Goal: Transaction & Acquisition: Book appointment/travel/reservation

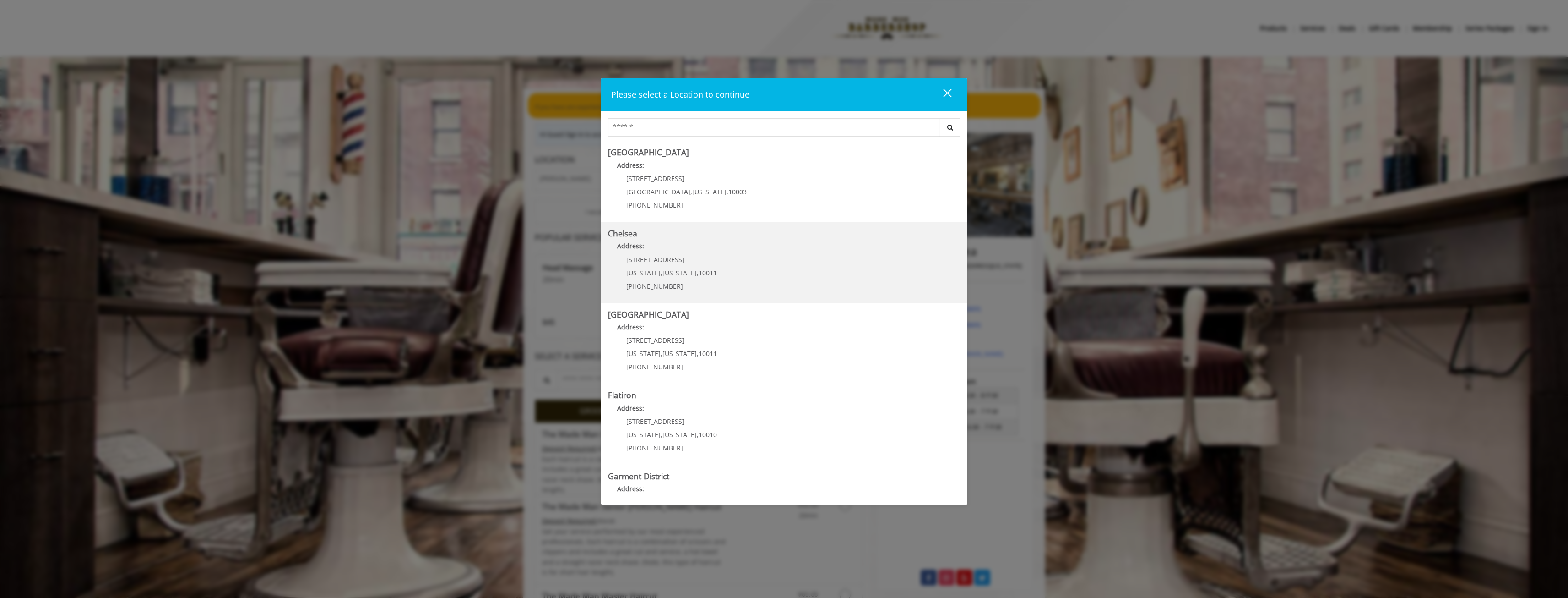
click at [753, 268] on link "Chelsea Address: 169/170 W 23rd St New York , New York , 10011 (917) 639-3902" at bounding box center [784, 263] width 353 height 67
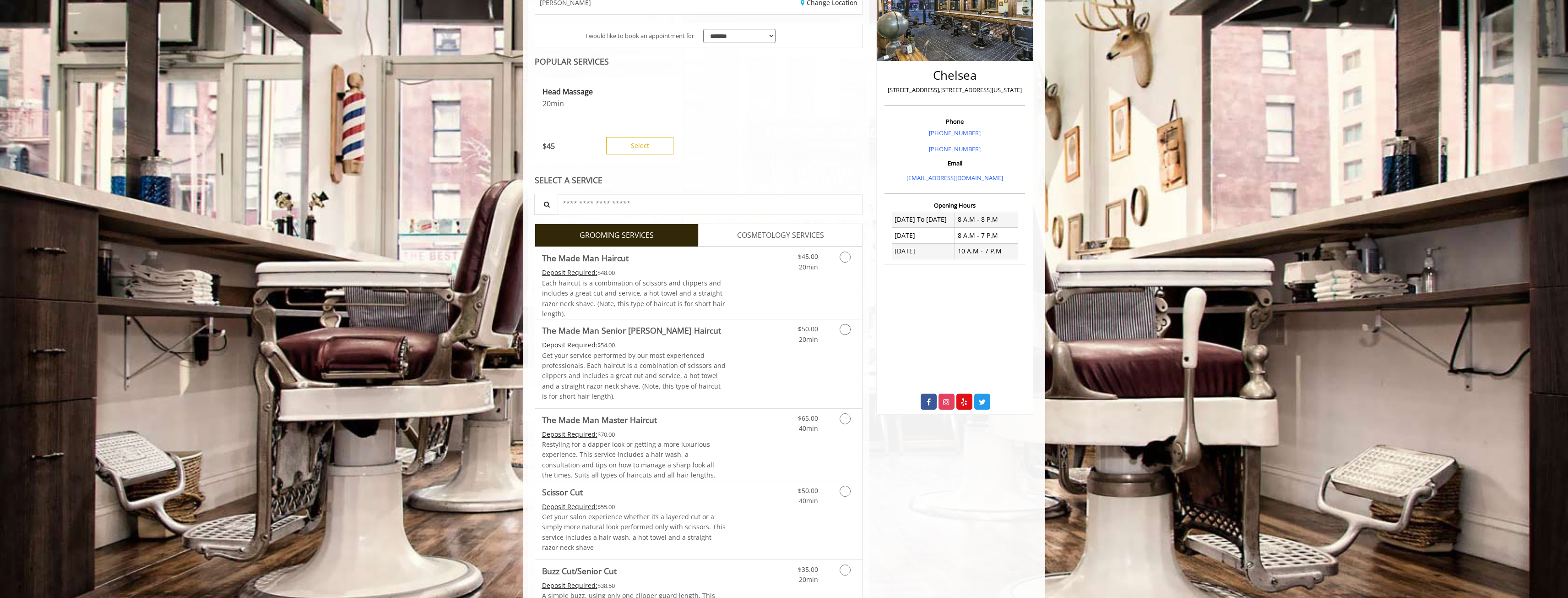
scroll to position [183, 0]
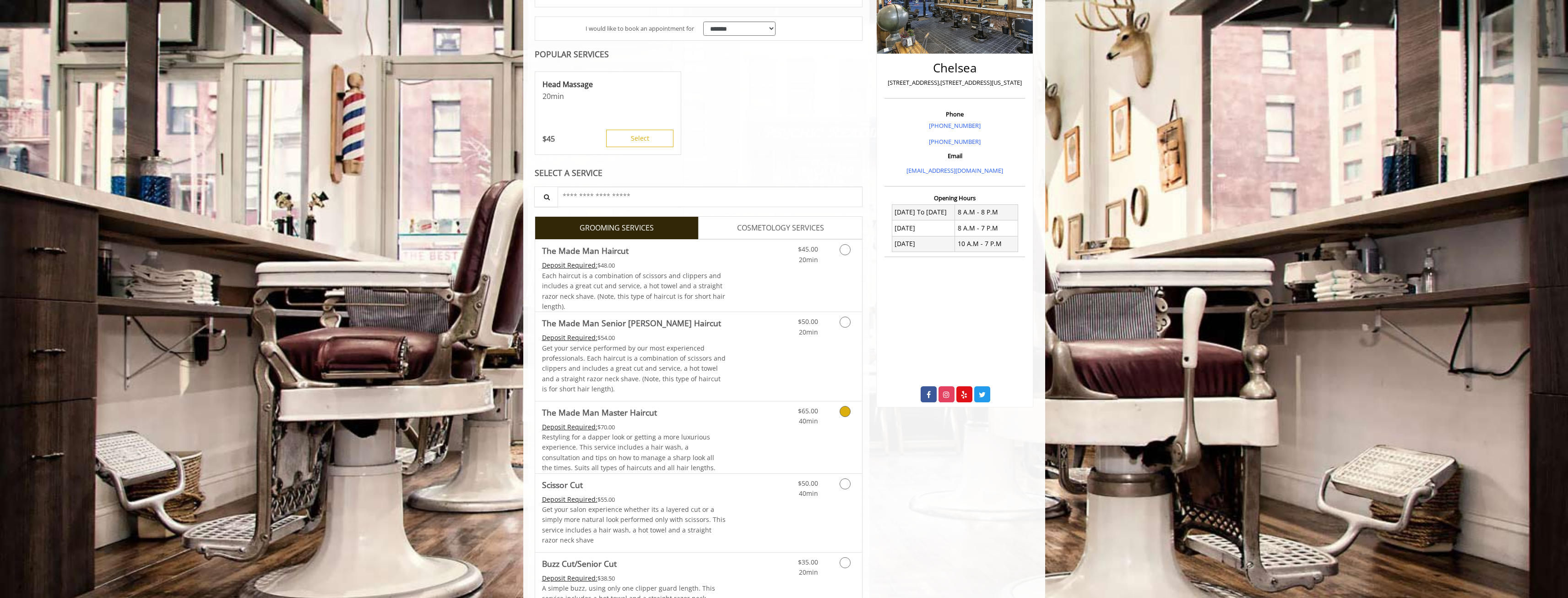
click at [778, 411] on div "$65.00 40min" at bounding box center [799, 413] width 52 height 25
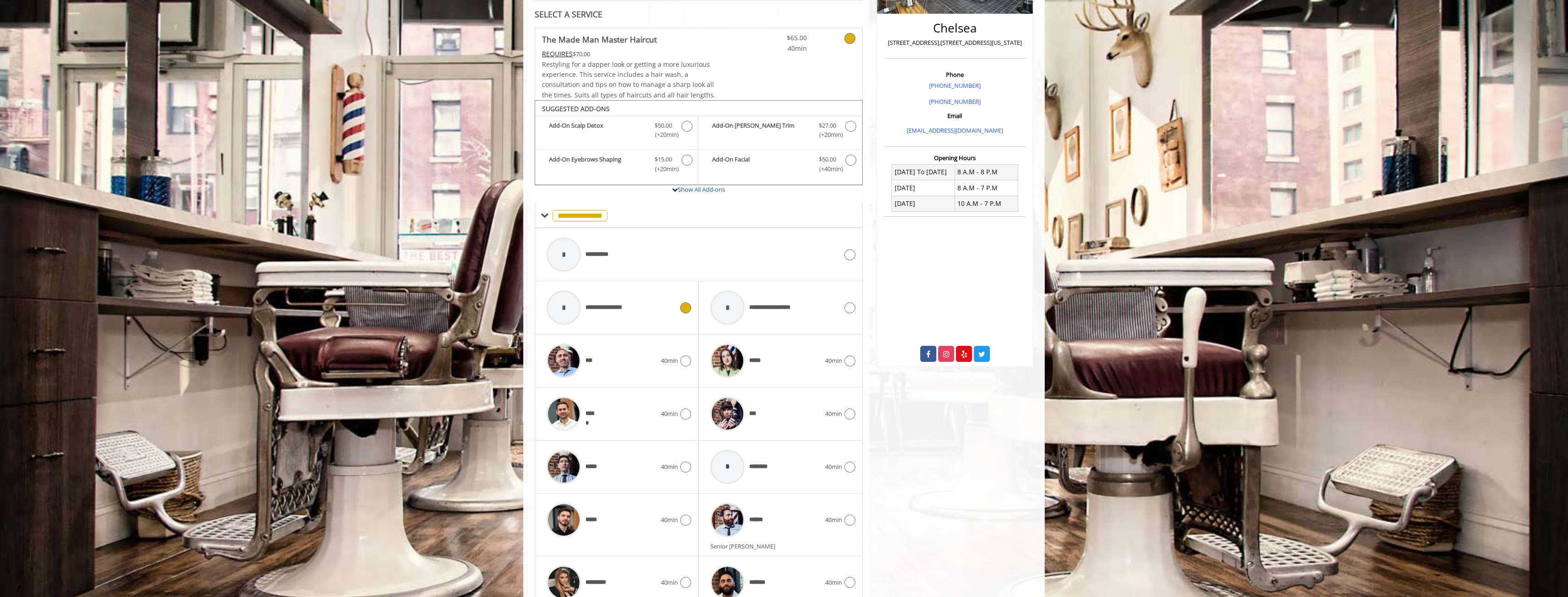
scroll to position [267, 0]
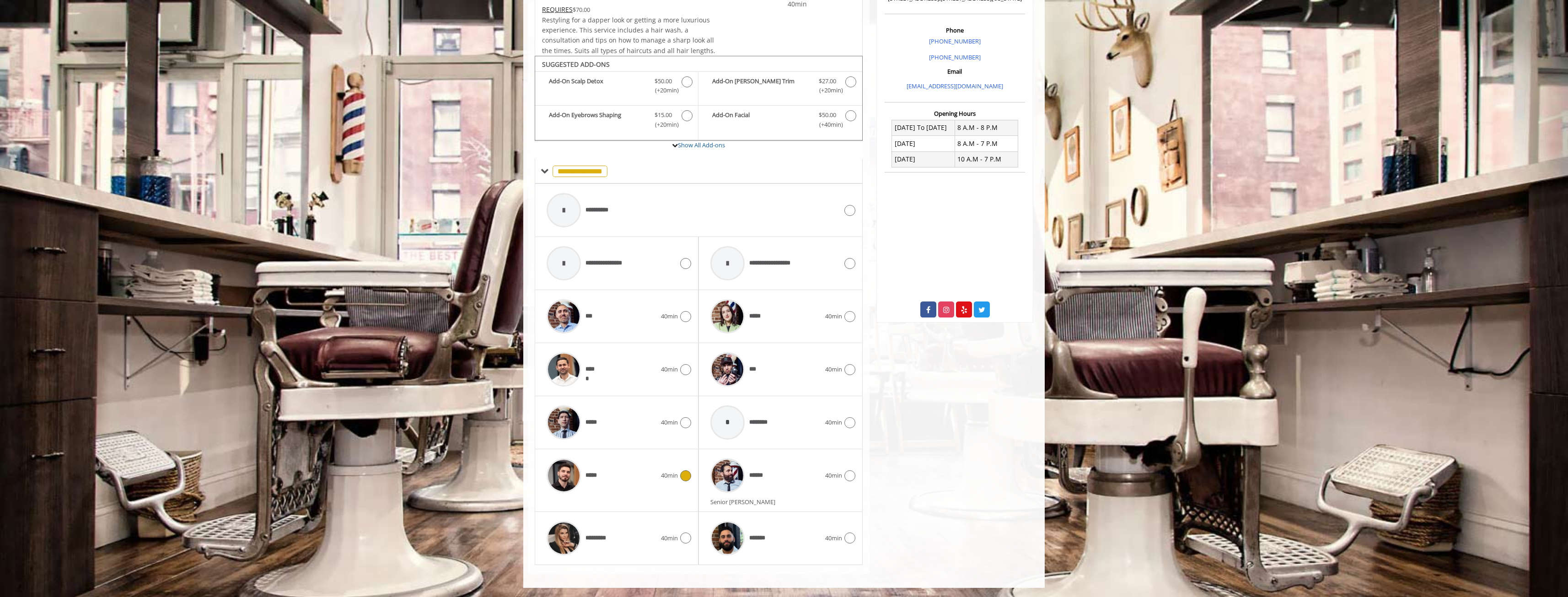
click at [642, 472] on div "*****" at bounding box center [601, 475] width 119 height 43
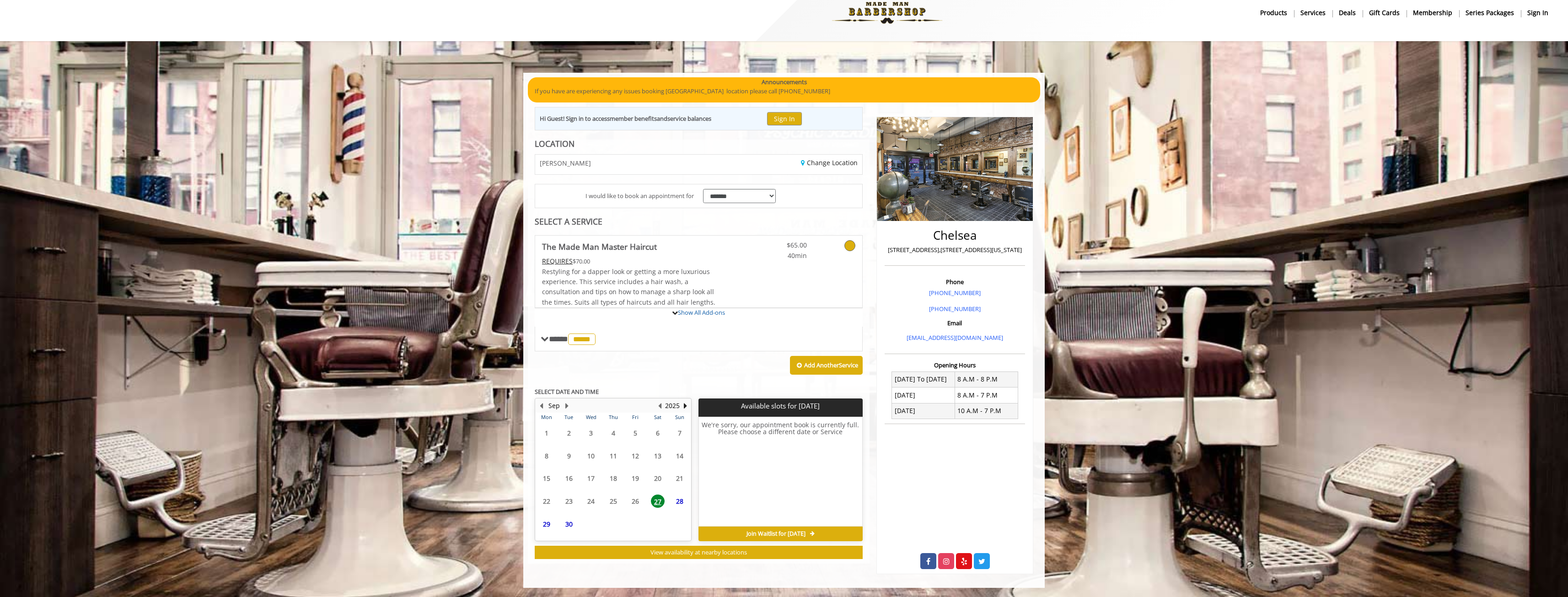
scroll to position [89, 0]
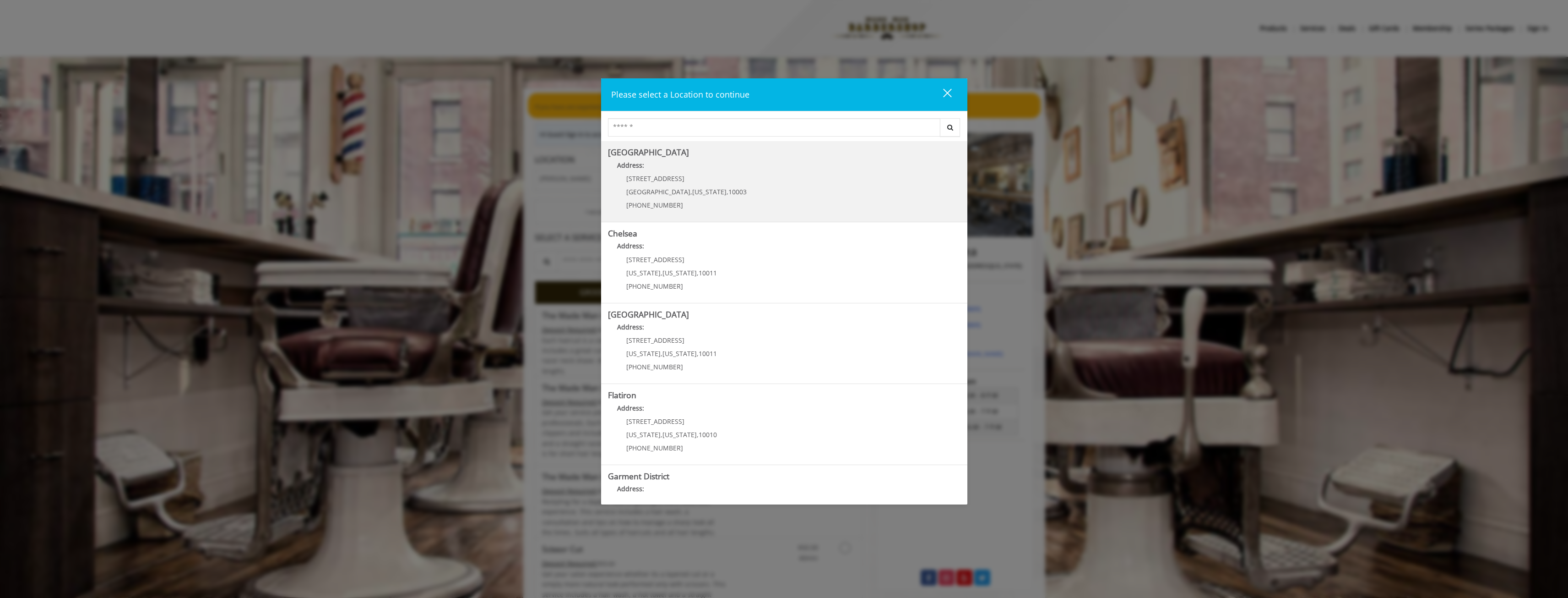
click at [692, 193] on span "[US_STATE]" at bounding box center [709, 191] width 34 height 9
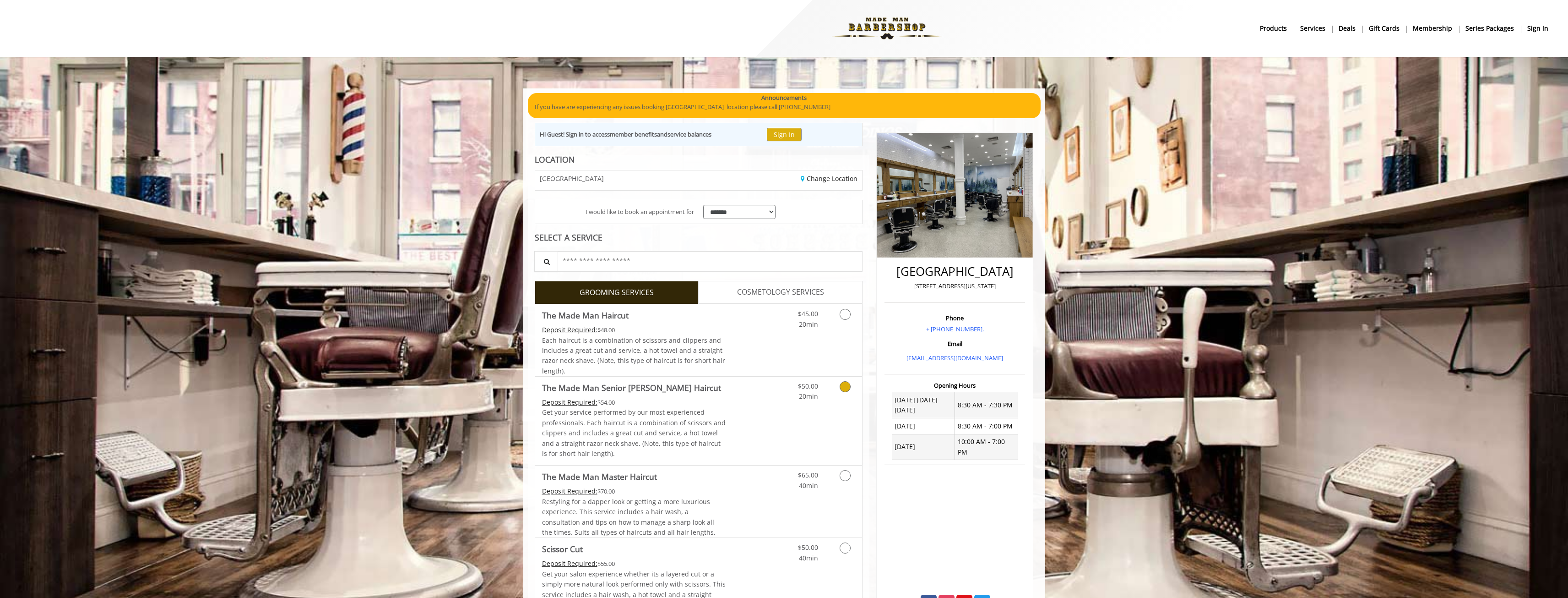
click at [839, 397] on link "Grooming services" at bounding box center [843, 389] width 23 height 25
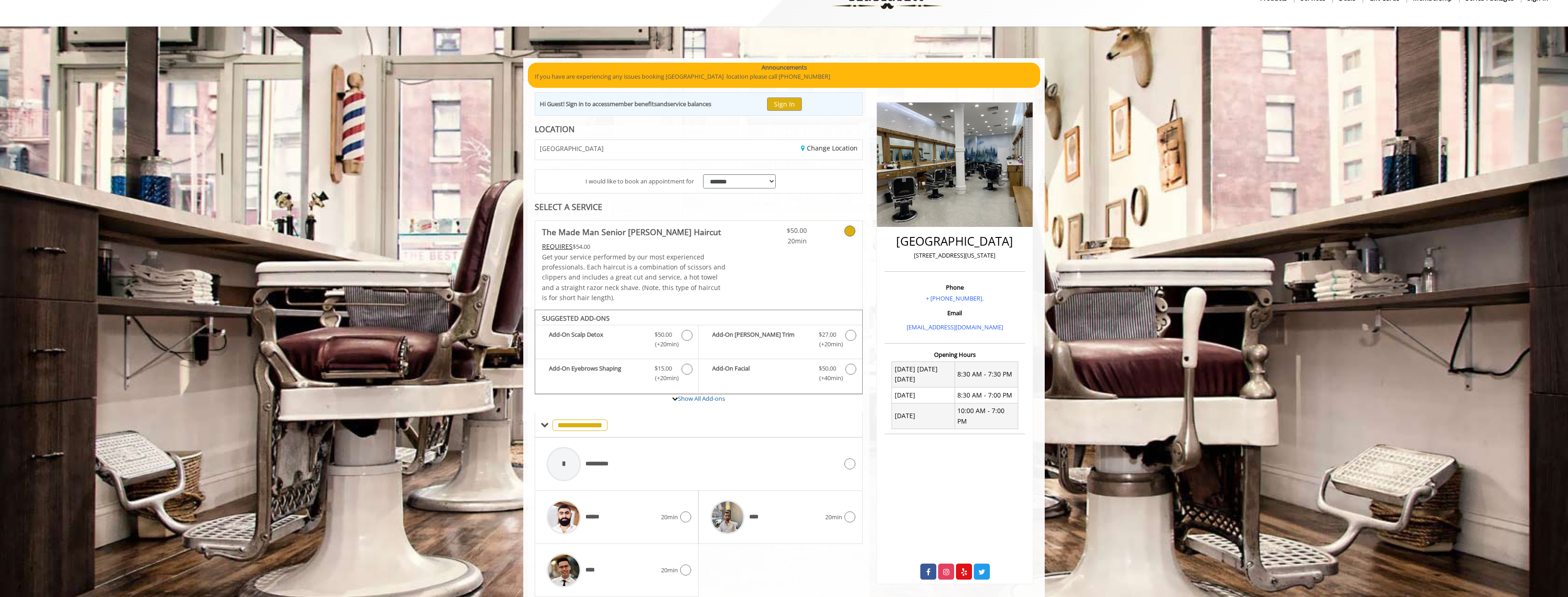
scroll to position [62, 0]
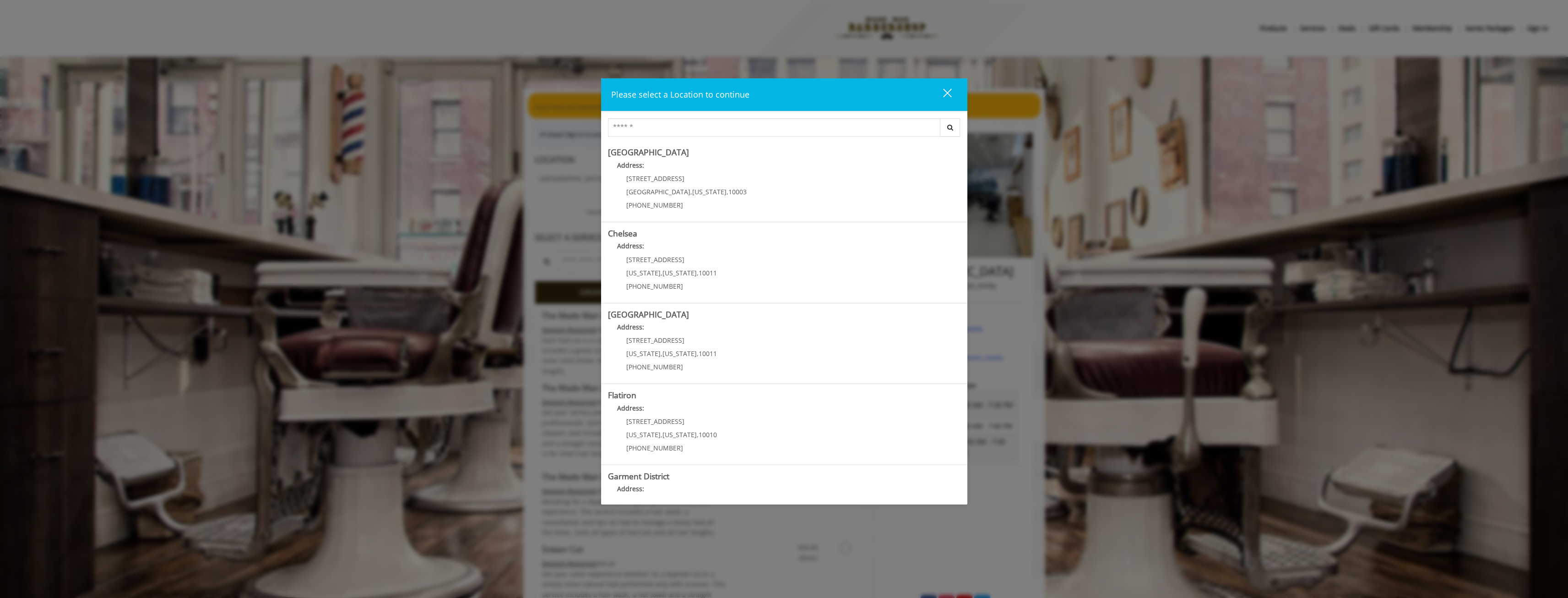
click at [940, 93] on div "close" at bounding box center [942, 94] width 18 height 14
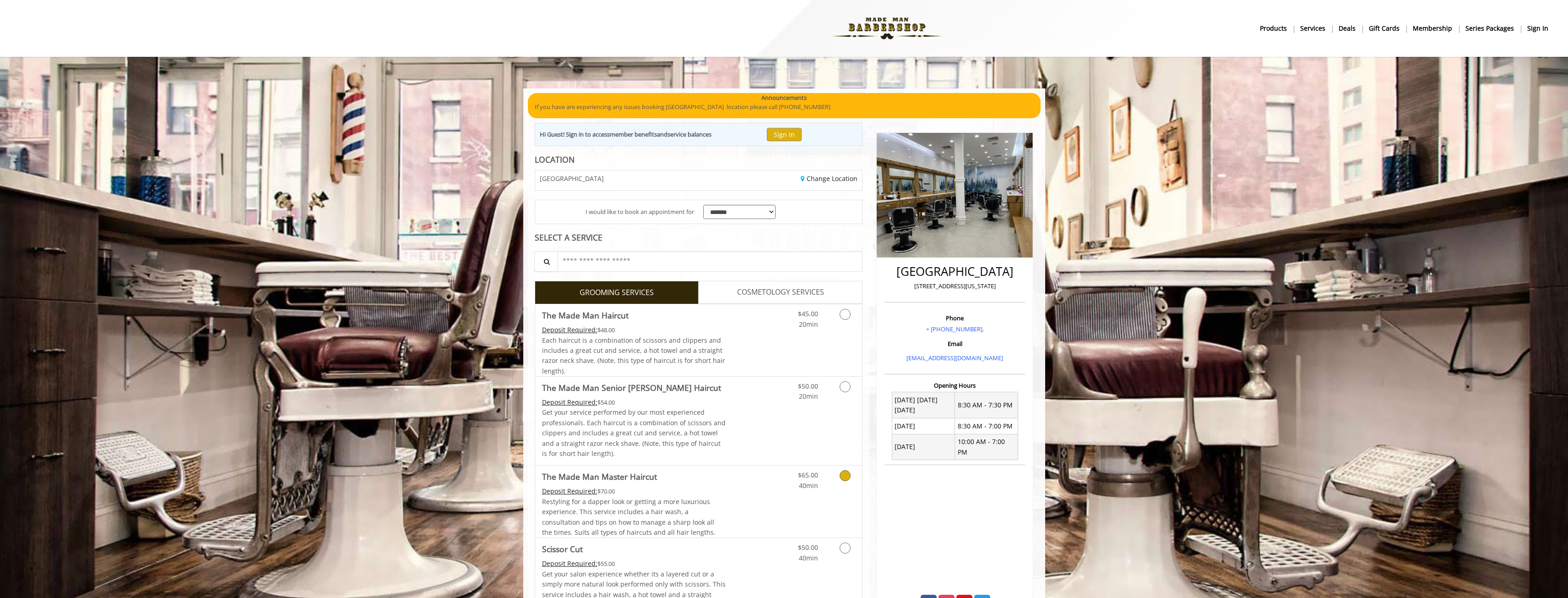
click at [841, 486] on link "Grooming services" at bounding box center [843, 477] width 23 height 25
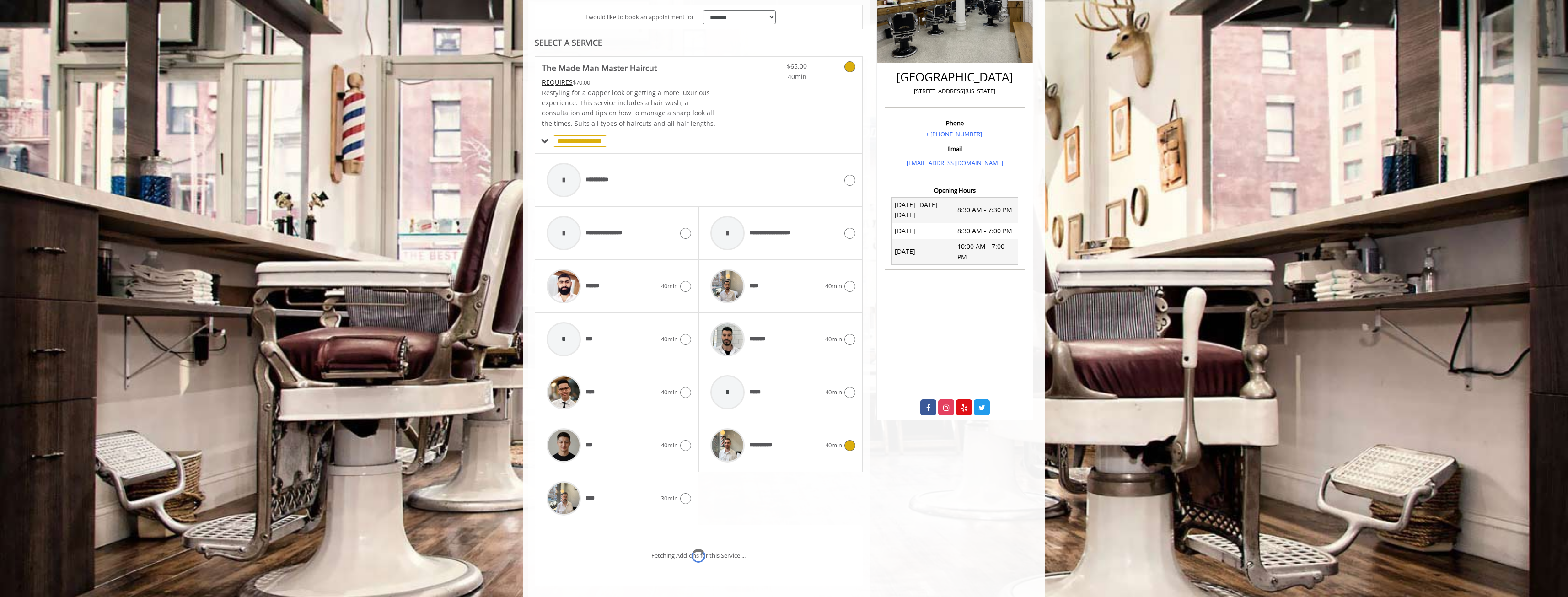
scroll to position [257, 0]
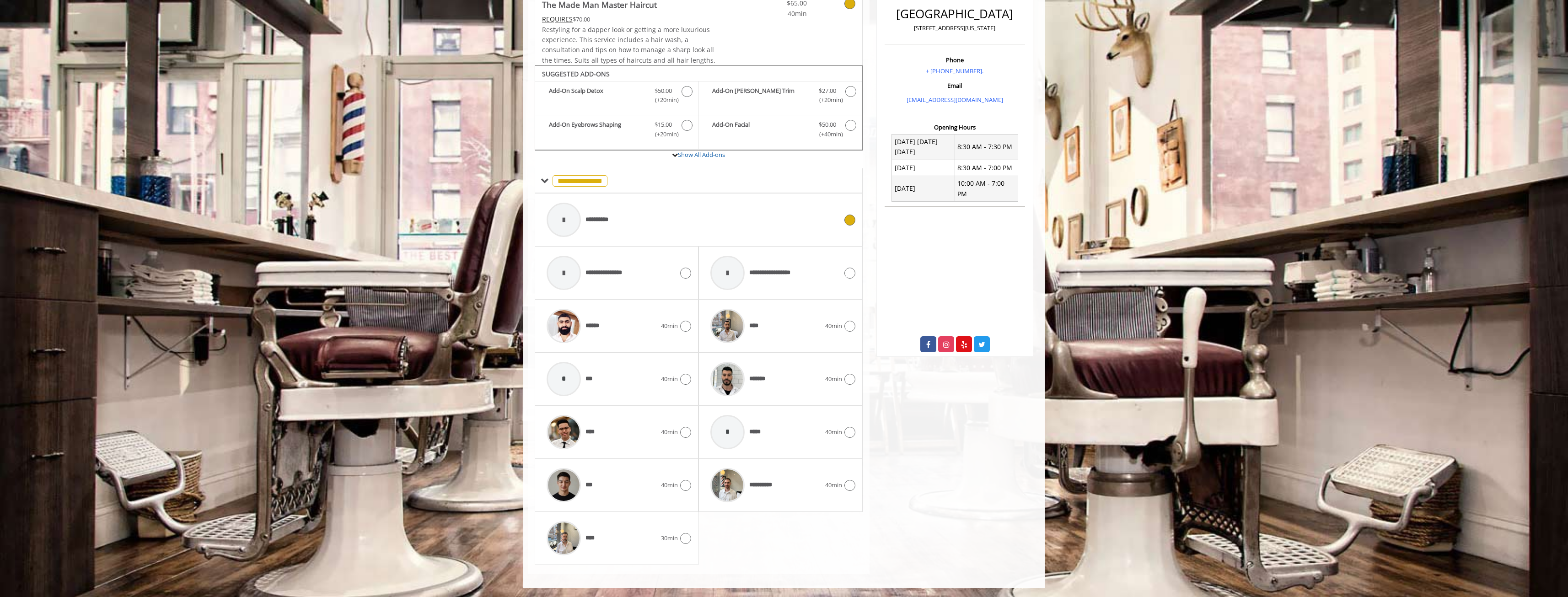
click at [674, 211] on div "**********" at bounding box center [691, 219] width 300 height 43
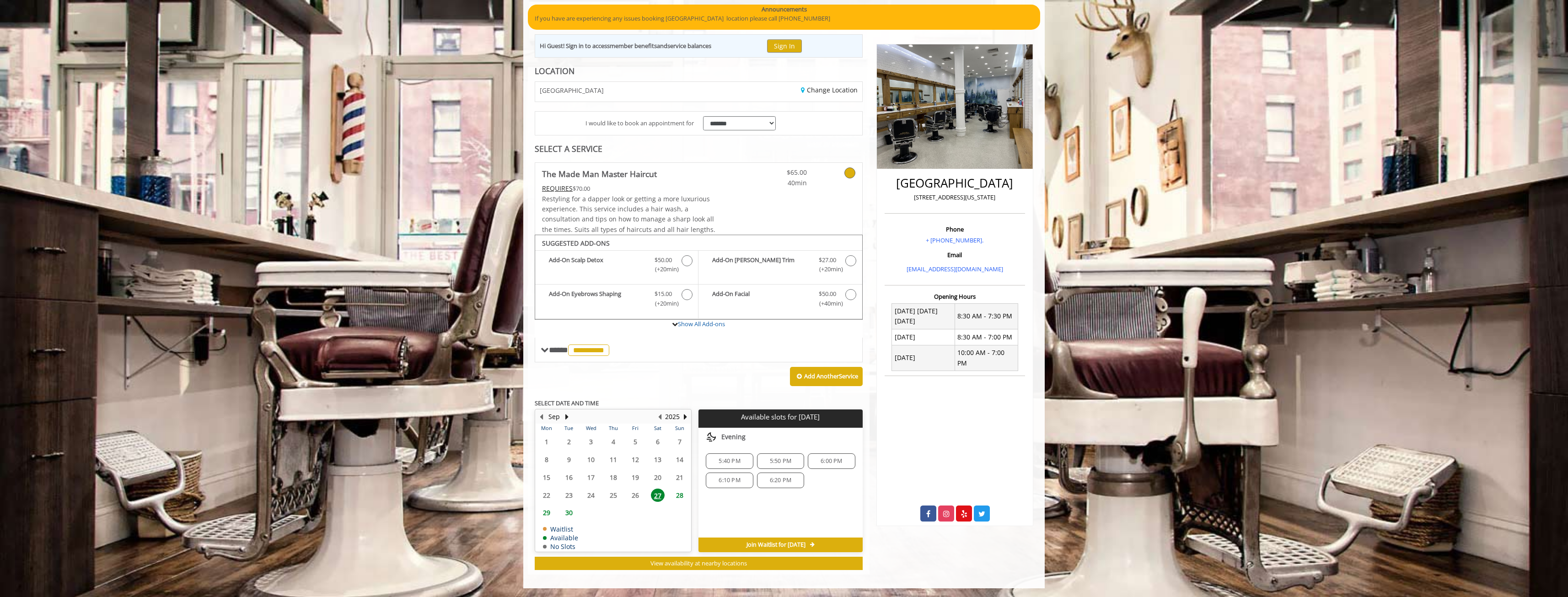
scroll to position [89, 0]
click at [780, 459] on span "5:50 PM" at bounding box center [780, 461] width 21 height 7
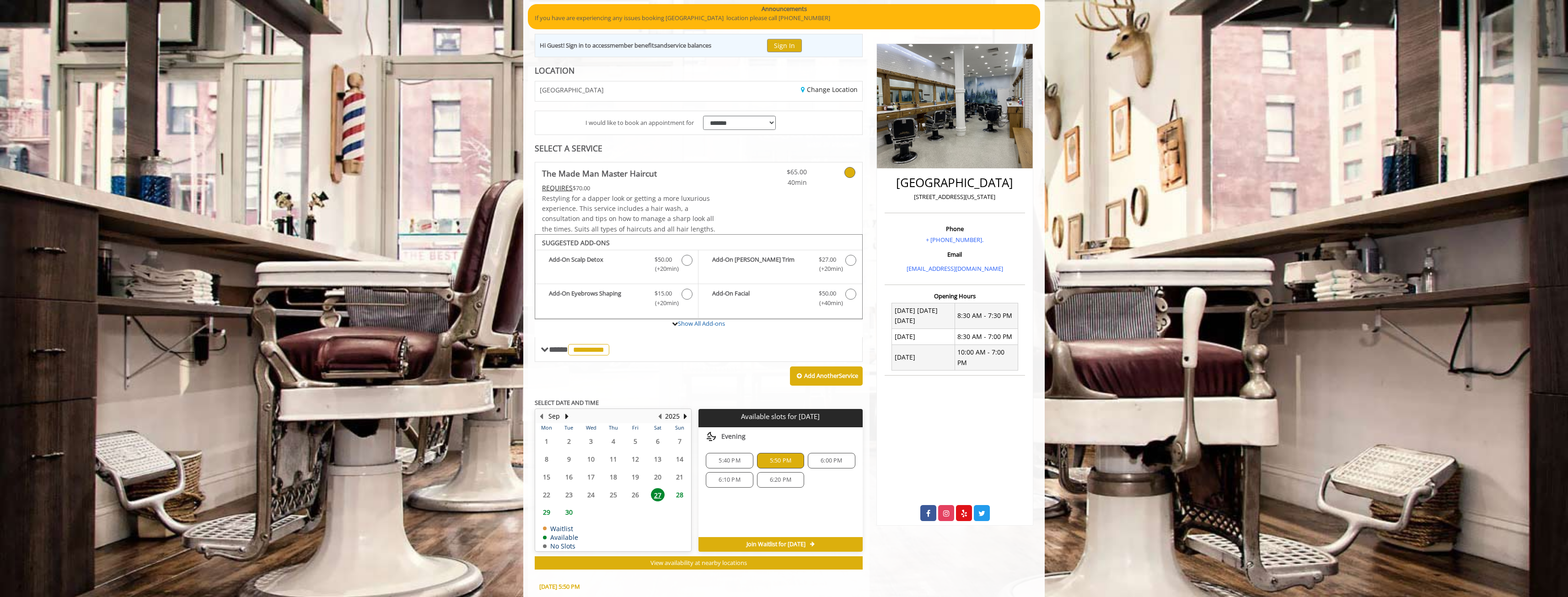
scroll to position [254, 0]
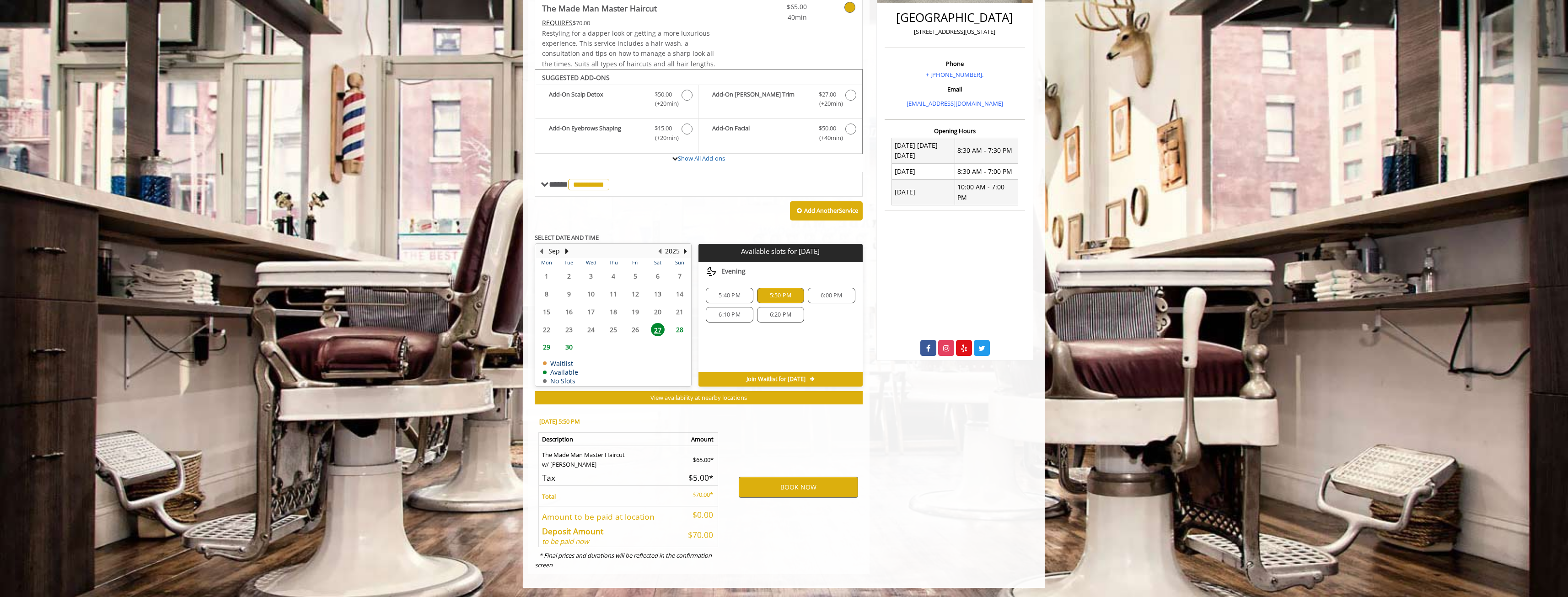
click at [769, 318] on span "6:20 PM" at bounding box center [780, 315] width 39 height 7
click at [737, 314] on span "6:10 PM" at bounding box center [729, 315] width 21 height 7
click at [763, 298] on span "5:50 PM" at bounding box center [780, 295] width 39 height 7
click at [682, 333] on span "28" at bounding box center [679, 330] width 14 height 13
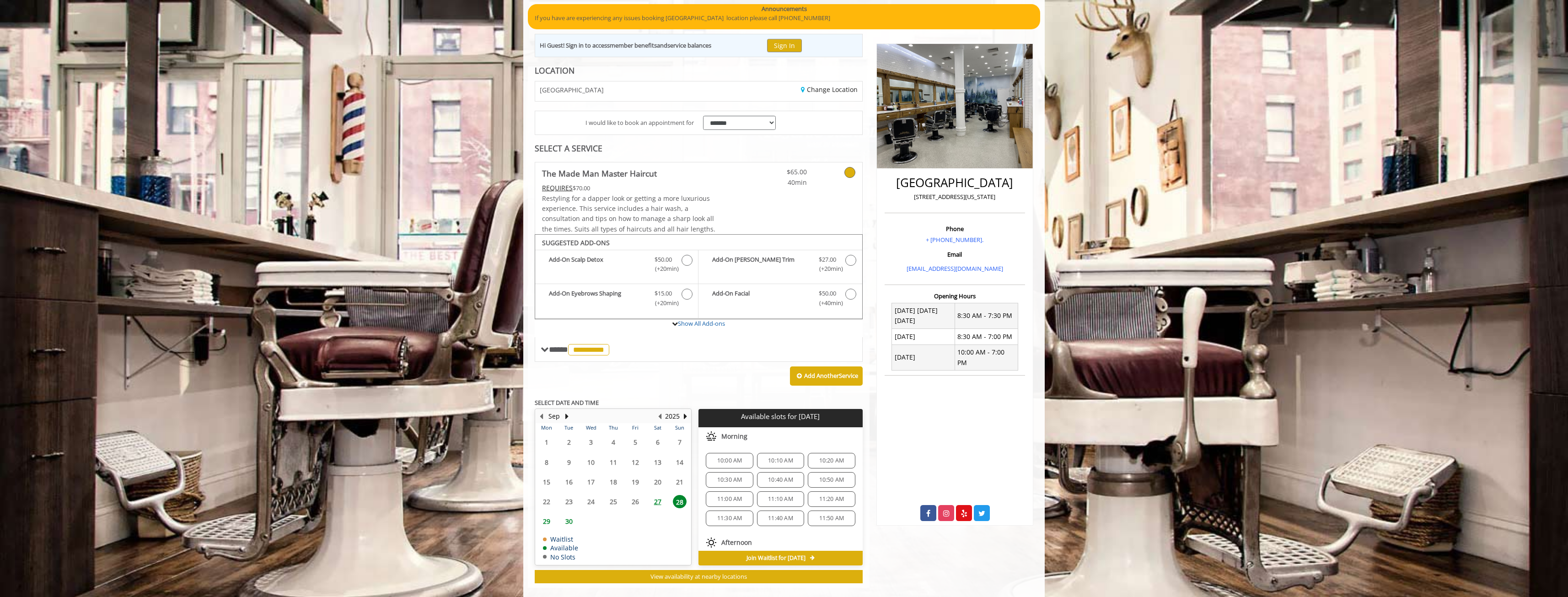
scroll to position [102, 0]
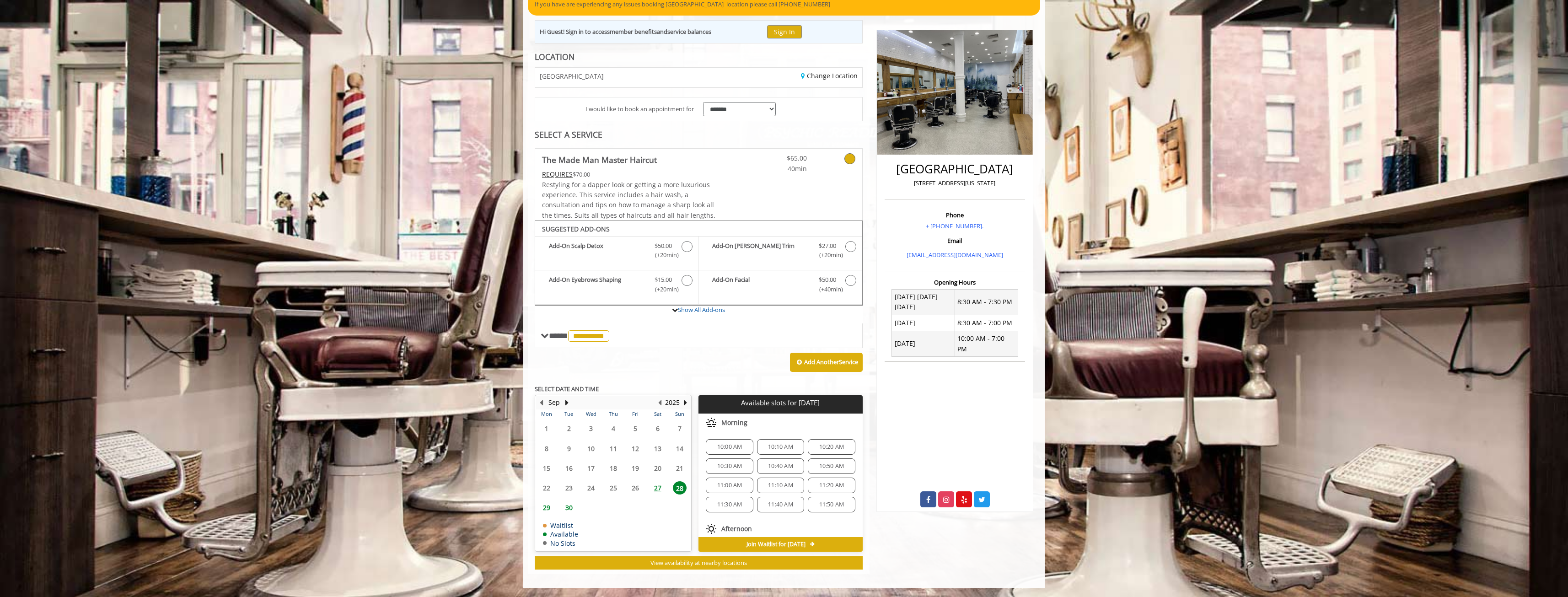
click at [659, 485] on span "27" at bounding box center [657, 488] width 14 height 13
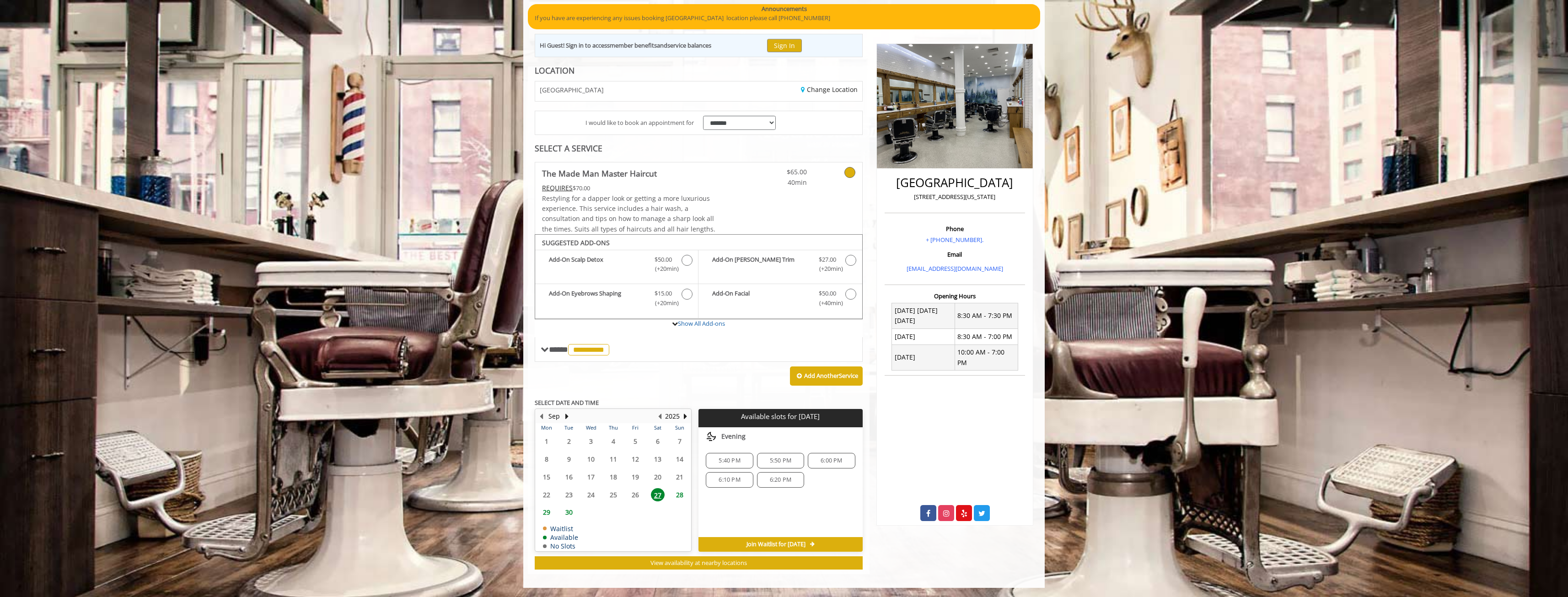
click at [563, 513] on span "30" at bounding box center [569, 512] width 14 height 13
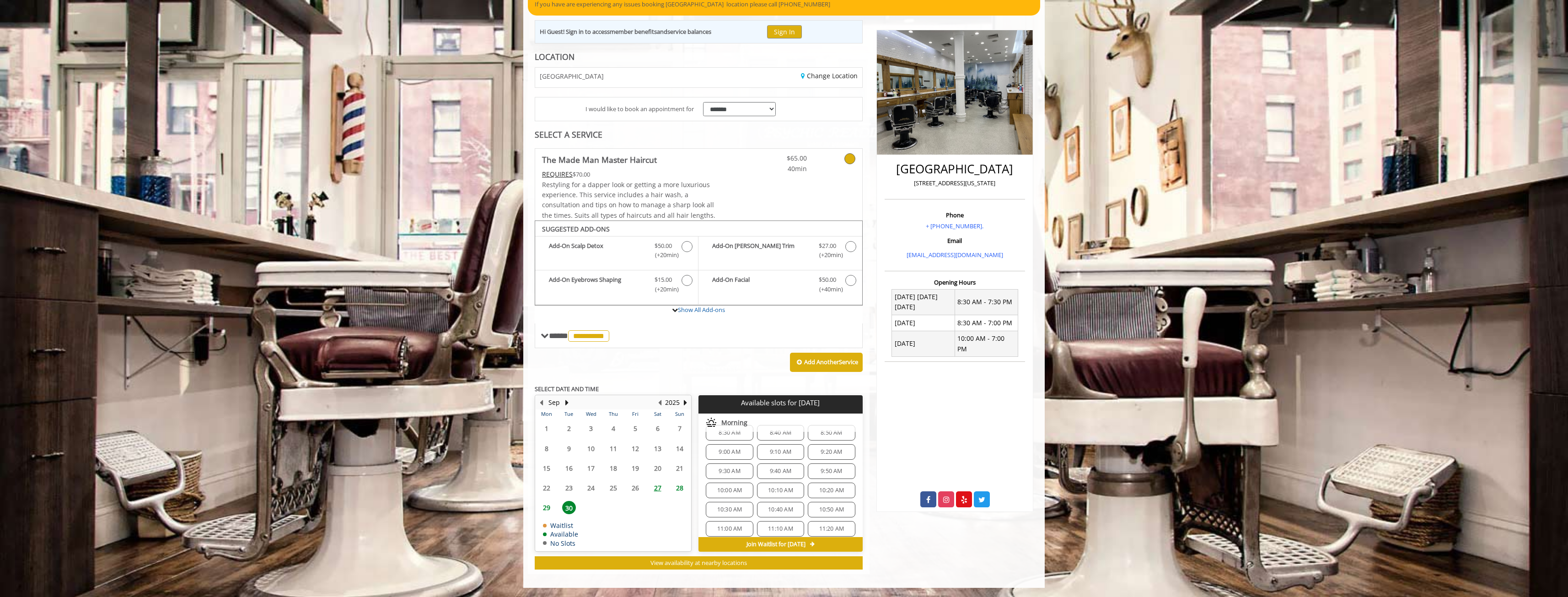
scroll to position [0, 0]
click at [687, 404] on button "Next Year" at bounding box center [685, 402] width 7 height 10
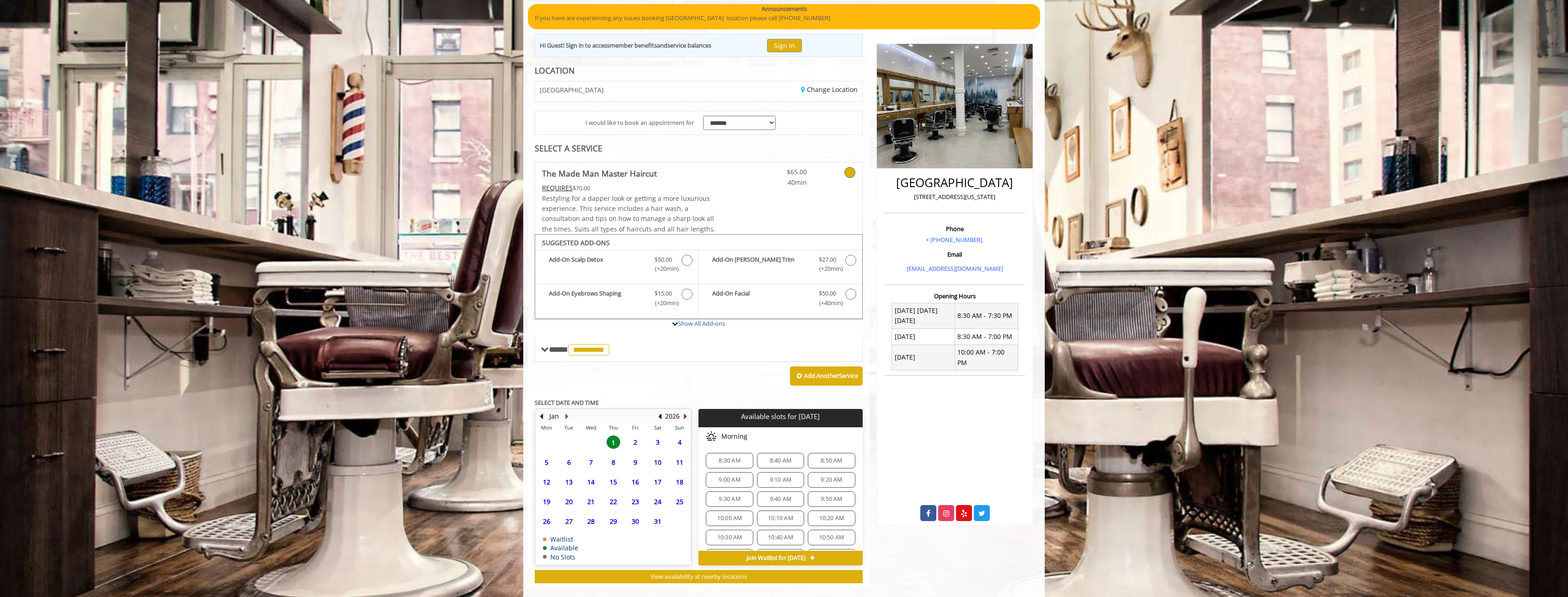
scroll to position [102, 0]
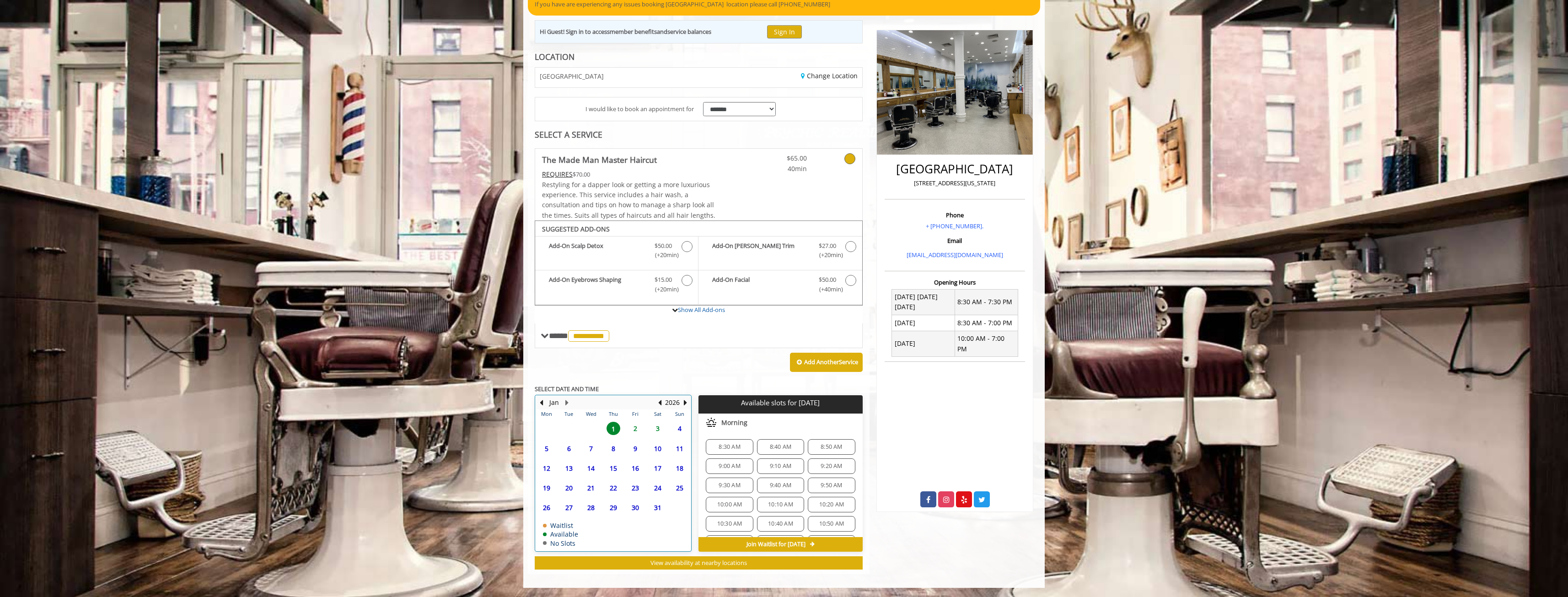
click at [662, 455] on td "10" at bounding box center [657, 449] width 22 height 19
click at [663, 403] on button "Previous Year" at bounding box center [660, 402] width 7 height 10
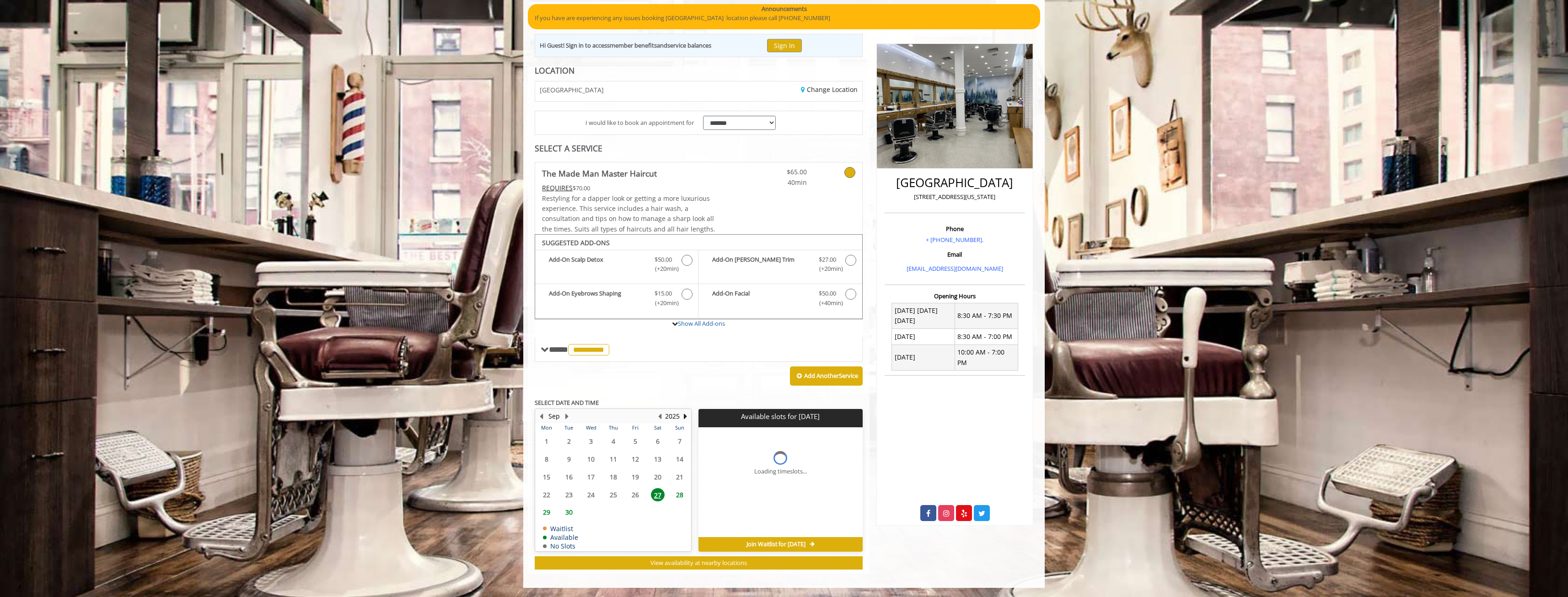
scroll to position [89, 0]
click at [564, 419] on button "Next Month" at bounding box center [567, 416] width 7 height 10
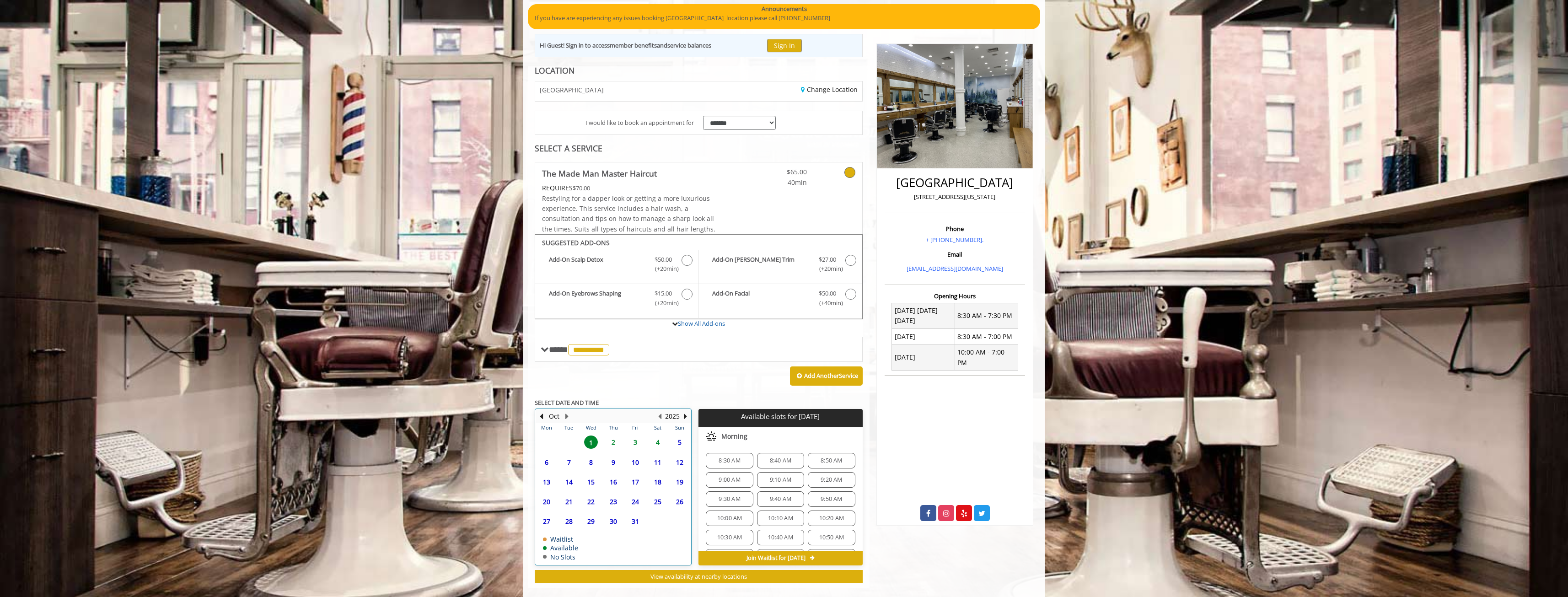
click at [604, 461] on div "9" at bounding box center [613, 462] width 18 height 13
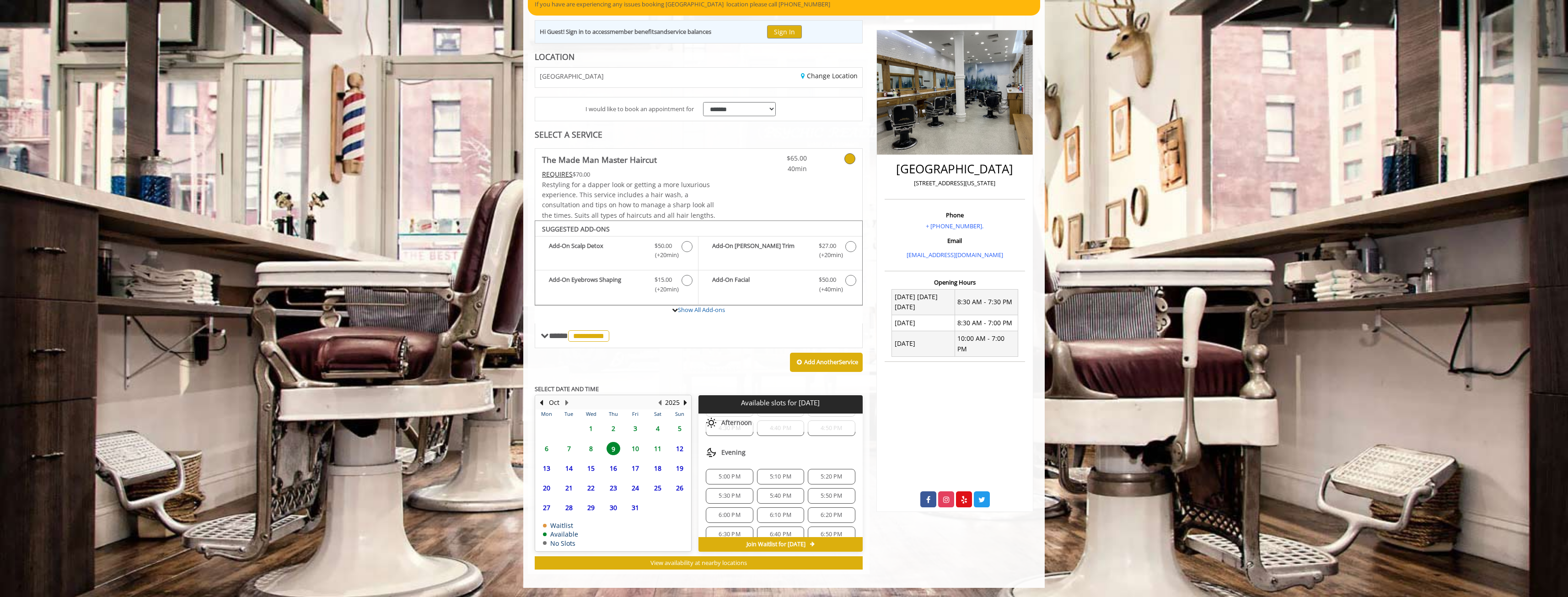
scroll to position [366, 0]
click at [741, 467] on span "5:00 PM" at bounding box center [729, 466] width 39 height 7
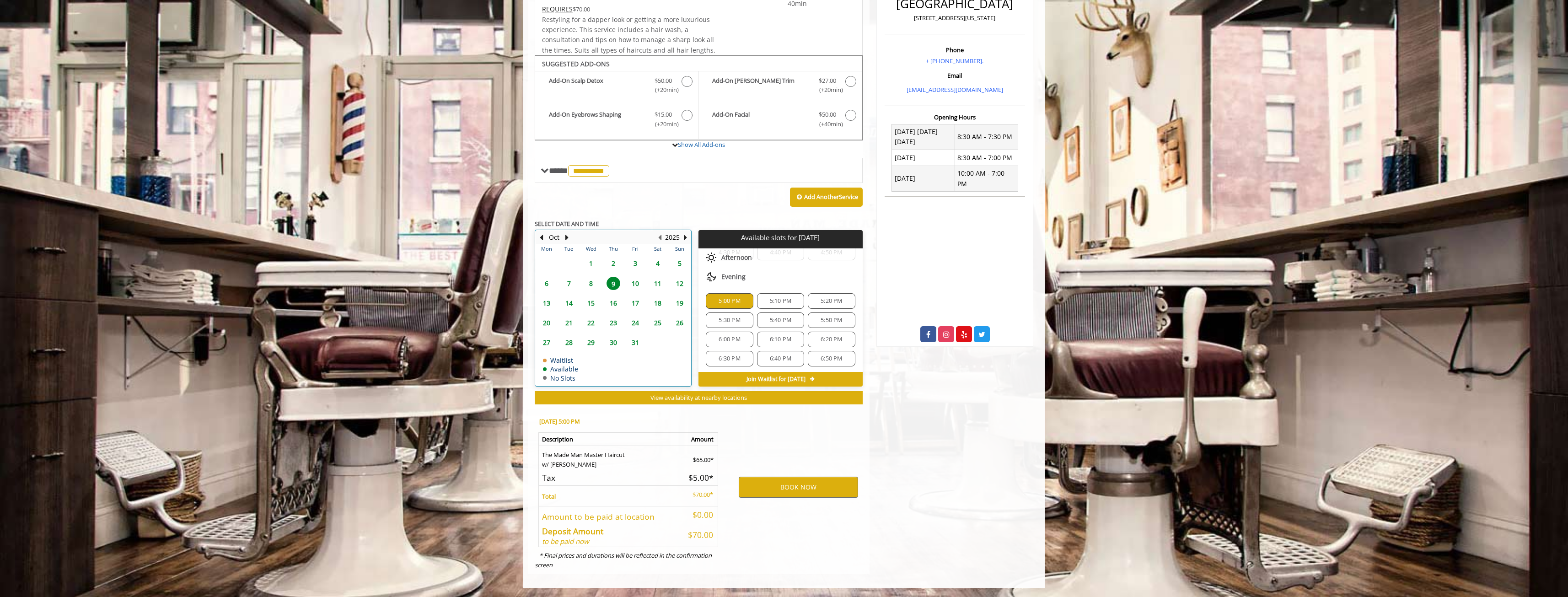
click at [542, 232] on div at bounding box center [541, 237] width 7 height 12
click at [542, 234] on button "Previous Month" at bounding box center [541, 237] width 7 height 10
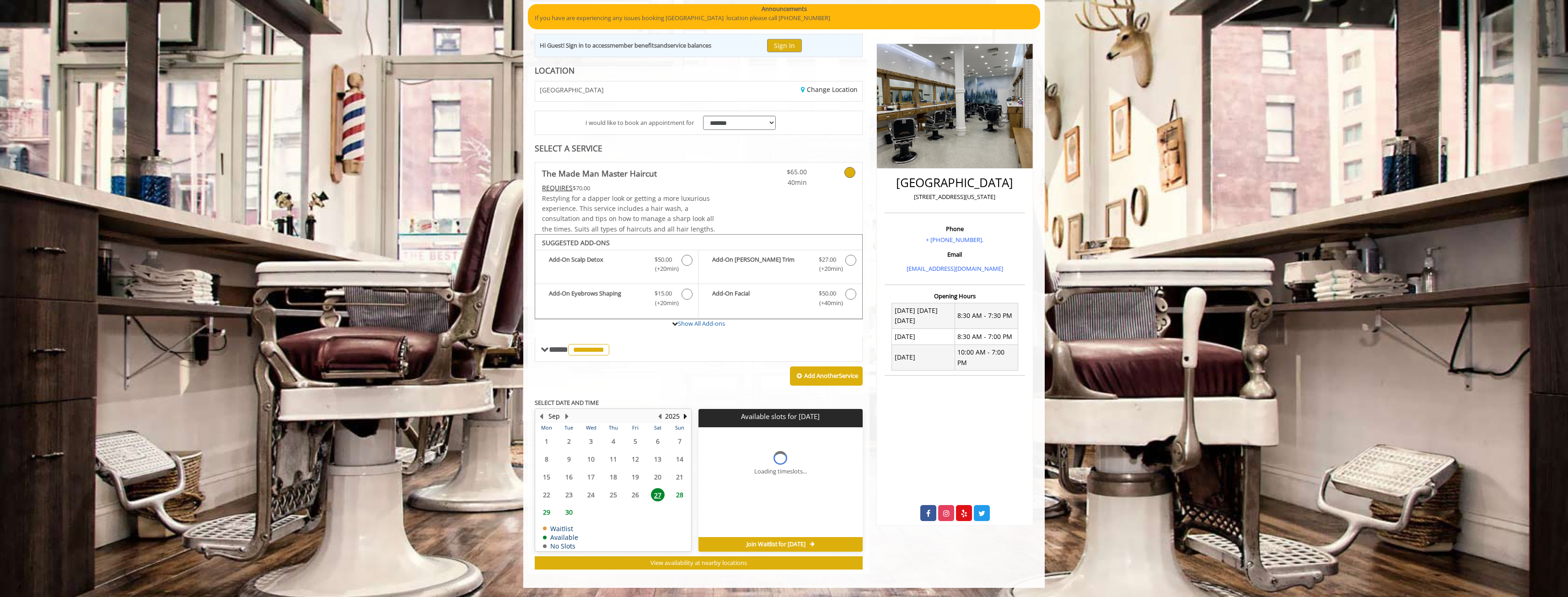
scroll to position [89, 0]
click at [658, 500] on span "27" at bounding box center [657, 495] width 14 height 13
click at [658, 497] on span "27" at bounding box center [657, 495] width 14 height 13
click at [766, 481] on span "6:20 PM" at bounding box center [780, 480] width 39 height 7
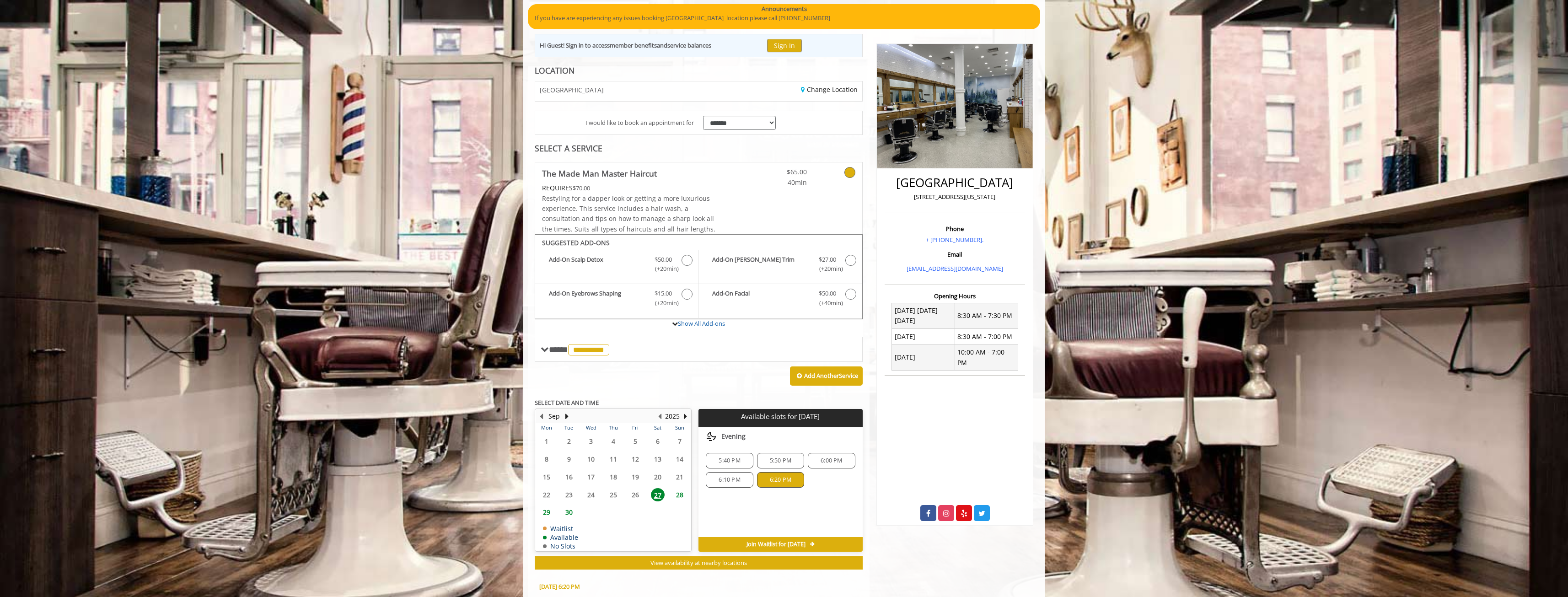
scroll to position [254, 0]
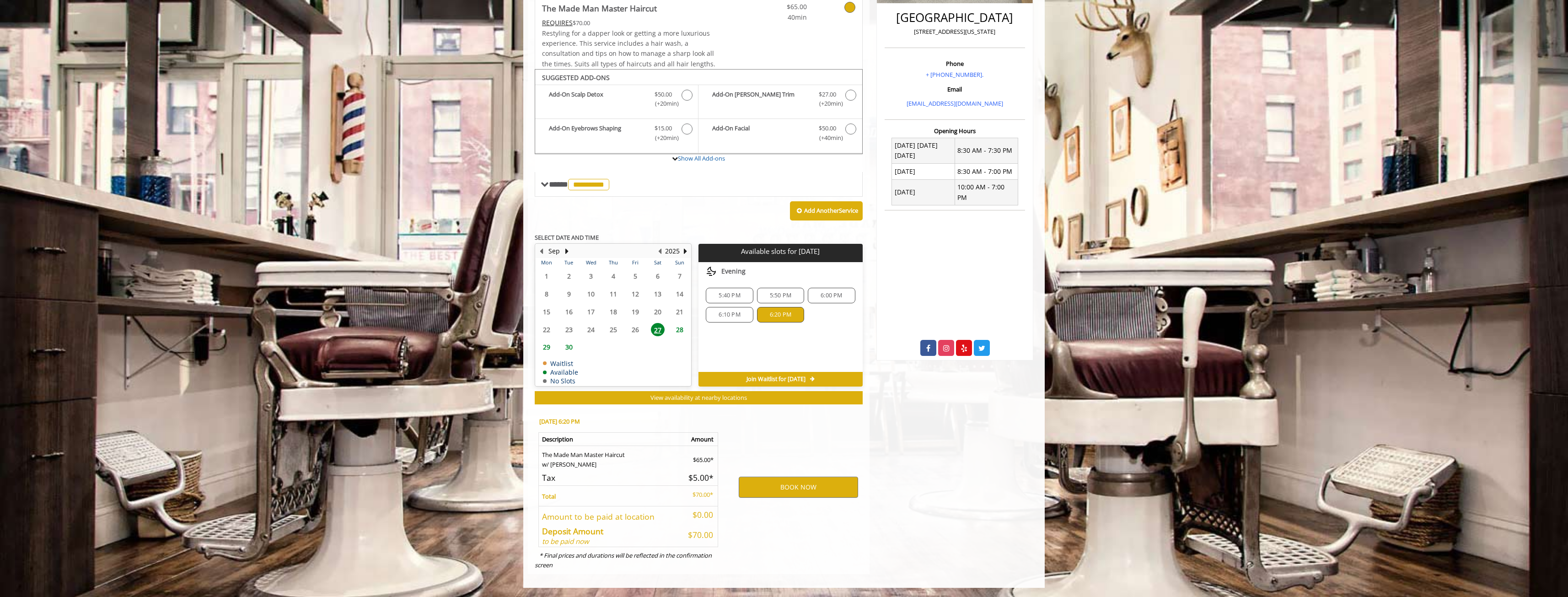
click at [829, 284] on div "5:40 PM 5:50 PM 6:00 PM 6:10 PM 6:20 PM" at bounding box center [780, 305] width 164 height 49
click at [835, 292] on span "6:00 PM" at bounding box center [831, 295] width 21 height 7
click at [804, 491] on button "BOOK NOW" at bounding box center [799, 487] width 119 height 21
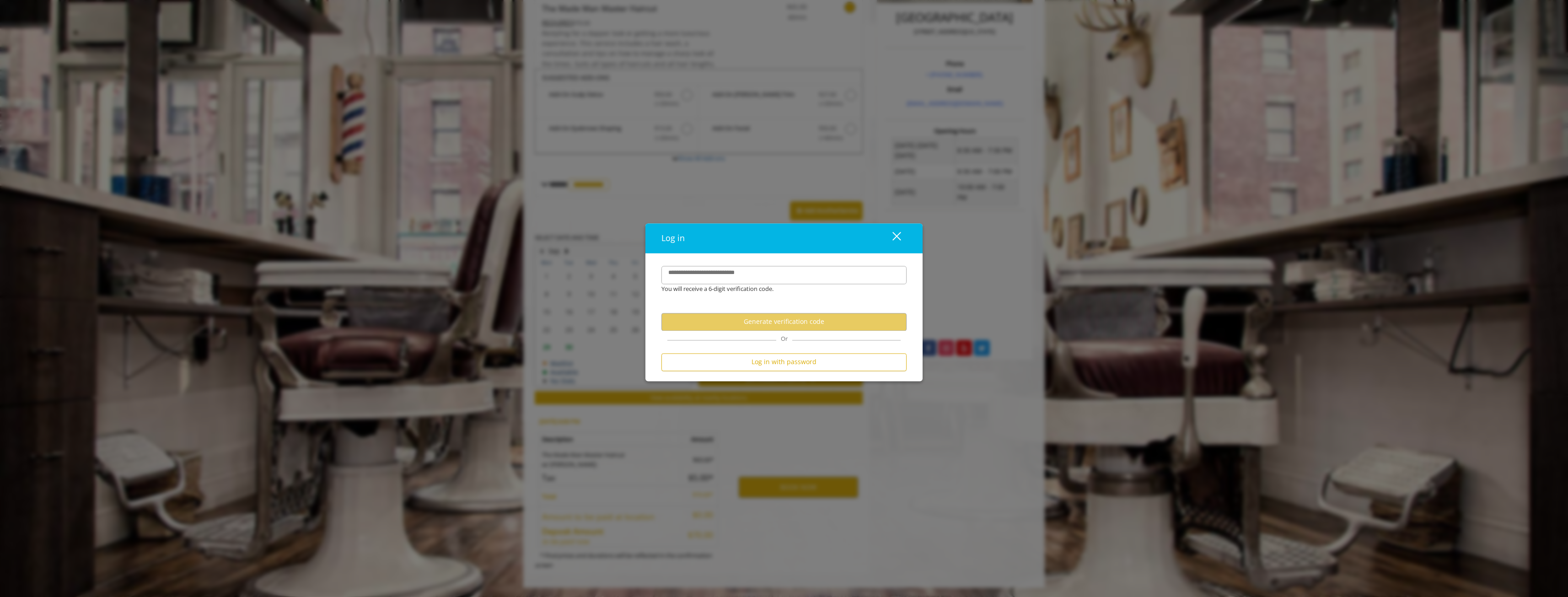
click at [897, 239] on div "close" at bounding box center [891, 238] width 18 height 14
